Goal: Book appointment/travel/reservation

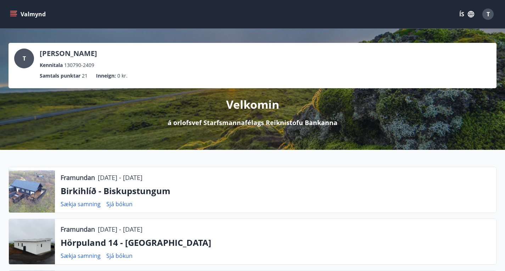
click at [21, 10] on button "Valmynd" at bounding box center [28, 14] width 40 height 13
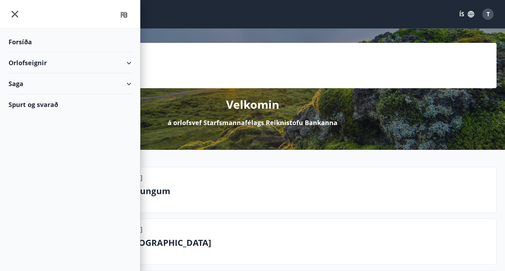
click at [26, 61] on div "Orlofseignir" at bounding box center [69, 62] width 123 height 21
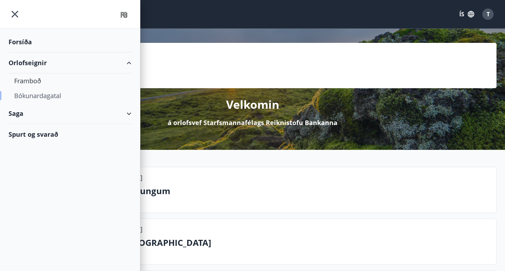
click at [27, 97] on div "Bókunardagatal" at bounding box center [70, 95] width 112 height 15
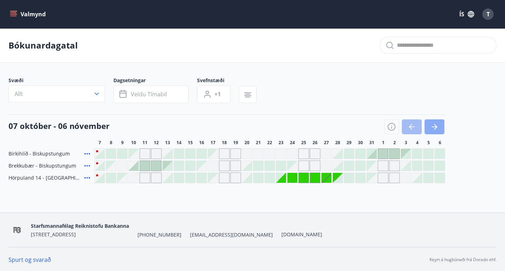
click at [434, 130] on icon "button" at bounding box center [435, 127] width 3 height 6
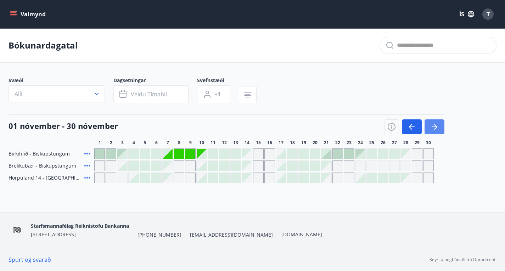
click at [434, 130] on icon "button" at bounding box center [435, 127] width 3 height 6
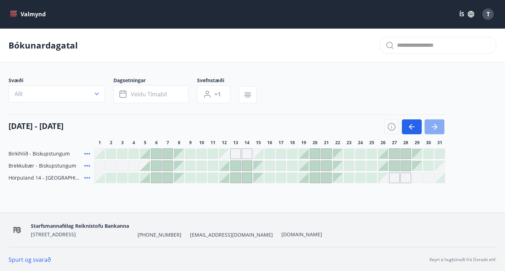
click at [434, 130] on icon "button" at bounding box center [435, 127] width 3 height 6
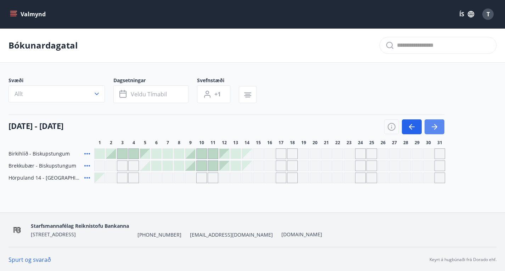
click at [434, 130] on icon "button" at bounding box center [435, 127] width 3 height 6
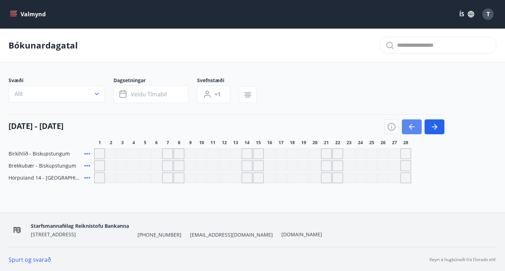
click at [410, 131] on icon "button" at bounding box center [411, 127] width 8 height 8
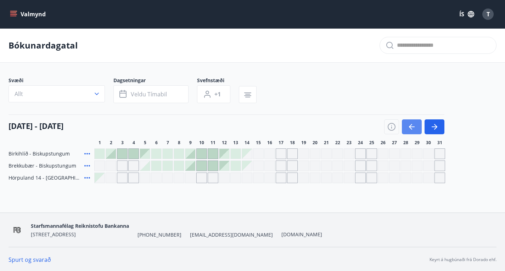
click at [410, 131] on icon "button" at bounding box center [411, 127] width 8 height 8
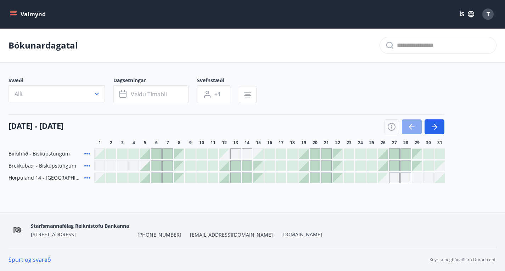
click at [418, 130] on button "button" at bounding box center [412, 126] width 20 height 15
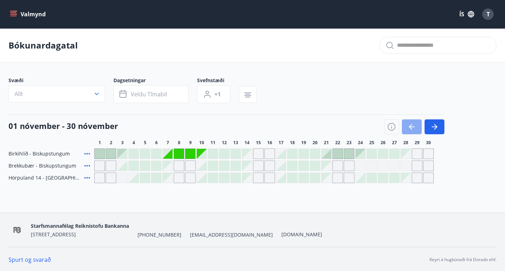
click at [416, 131] on button "button" at bounding box center [412, 126] width 20 height 15
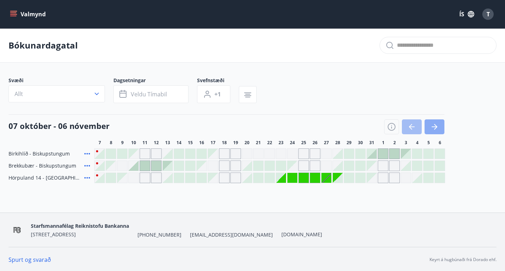
click at [438, 131] on button "button" at bounding box center [434, 126] width 20 height 15
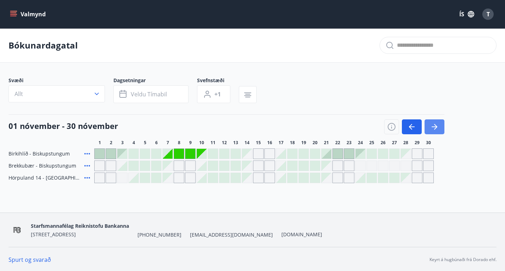
click at [438, 131] on button "button" at bounding box center [434, 126] width 20 height 15
